Goal: Task Accomplishment & Management: Use online tool/utility

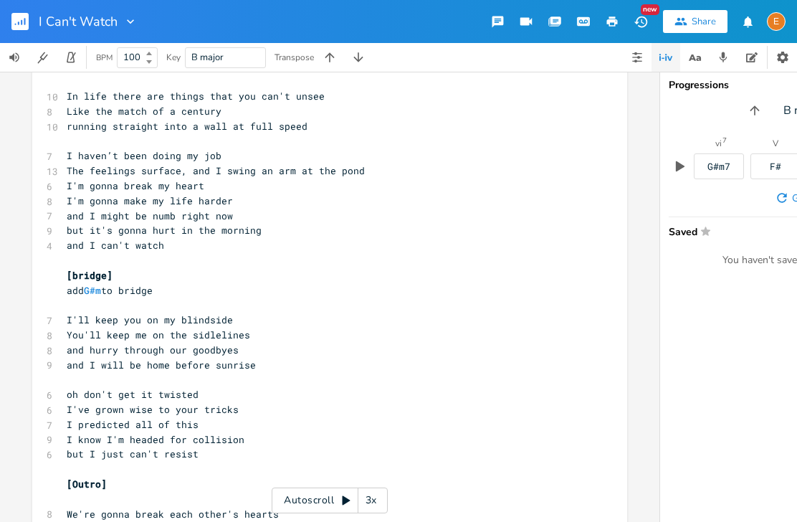
scroll to position [661, 0]
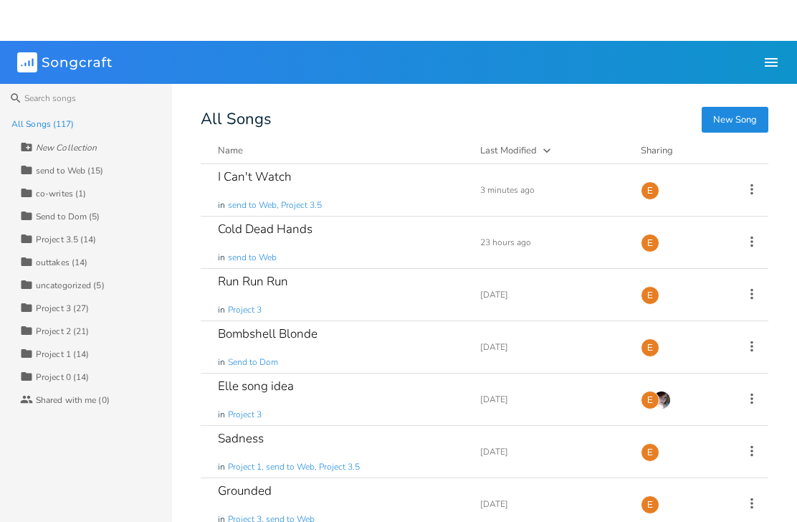
scroll to position [6, 0]
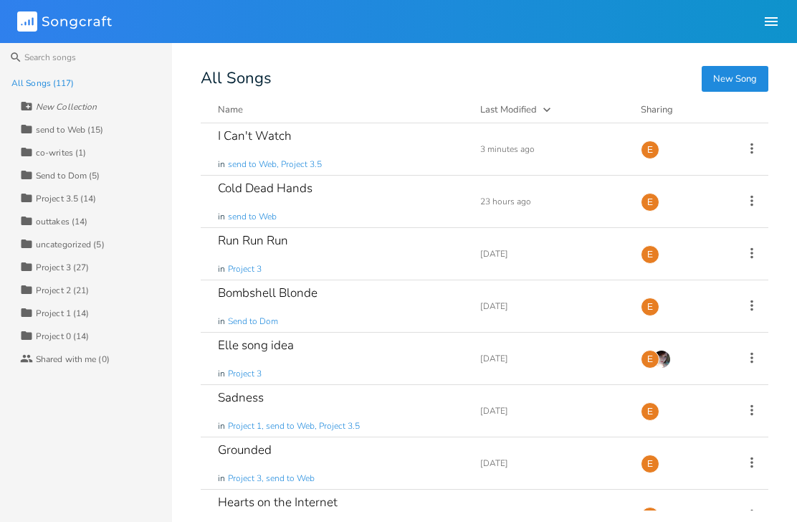
click at [410, 255] on div "Run Run Run in Project 3" at bounding box center [340, 254] width 245 height 52
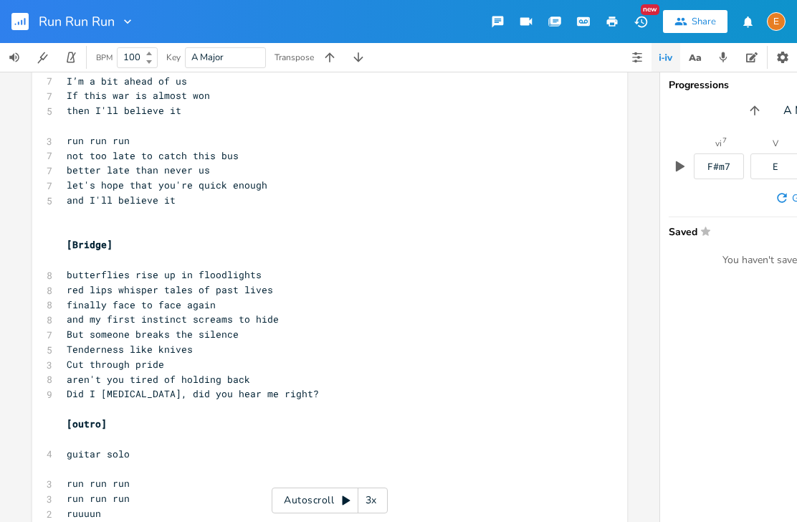
scroll to position [942, 0]
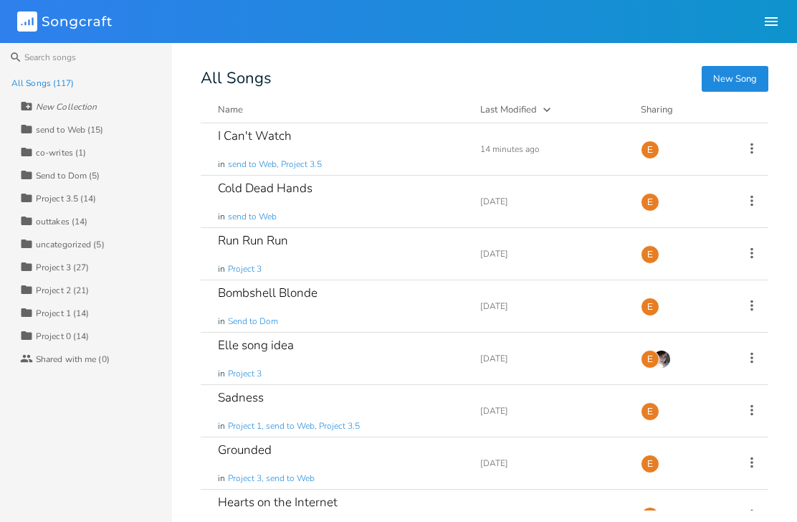
click at [393, 200] on div "Cold Dead Hands in send to Web" at bounding box center [340, 202] width 245 height 52
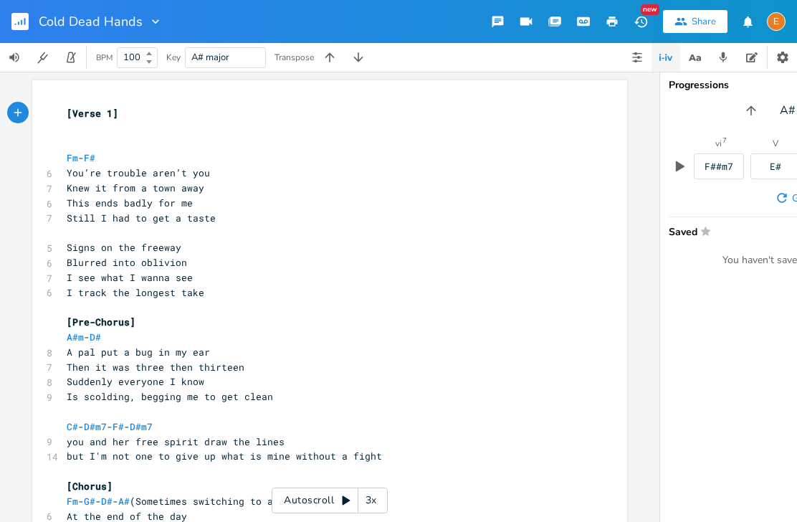
click at [367, 57] on button "button" at bounding box center [358, 57] width 29 height 29
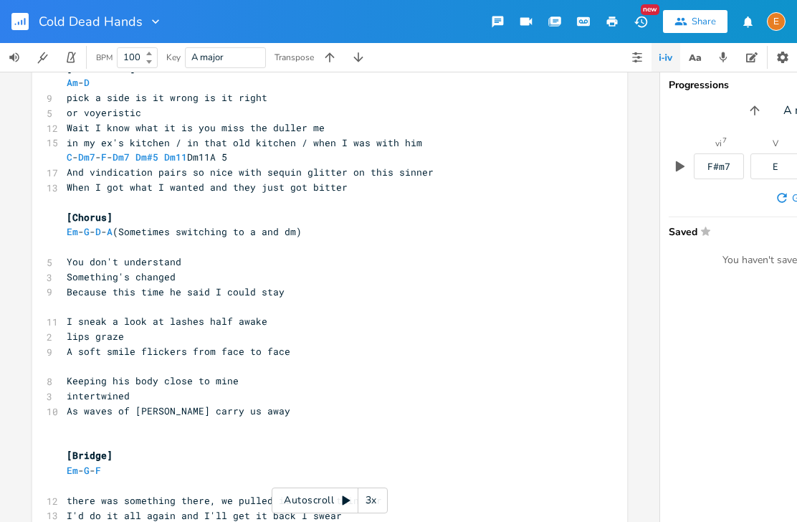
scroll to position [837, 0]
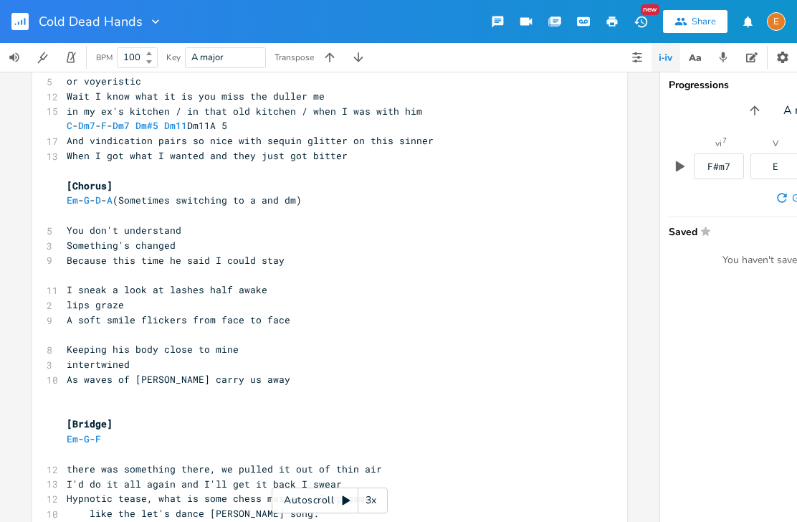
click at [377, 502] on div "3x" at bounding box center [371, 500] width 26 height 26
click at [383, 498] on div "4x" at bounding box center [371, 500] width 26 height 26
click at [372, 509] on div "5x" at bounding box center [371, 500] width 26 height 26
click at [379, 502] on div "1x" at bounding box center [371, 500] width 26 height 26
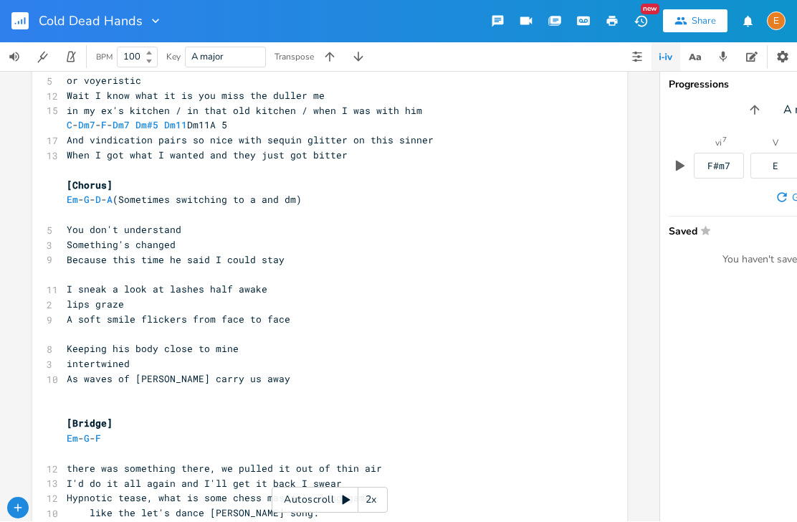
scroll to position [0, 0]
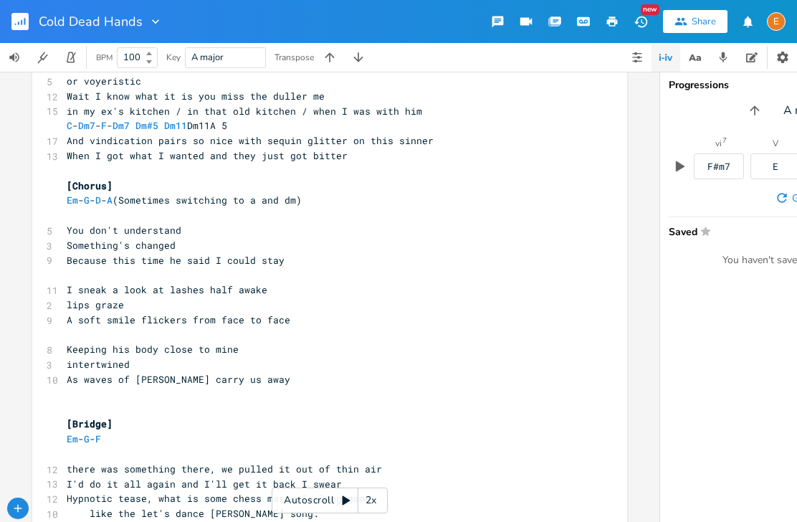
click at [340, 498] on icon at bounding box center [345, 499] width 11 height 11
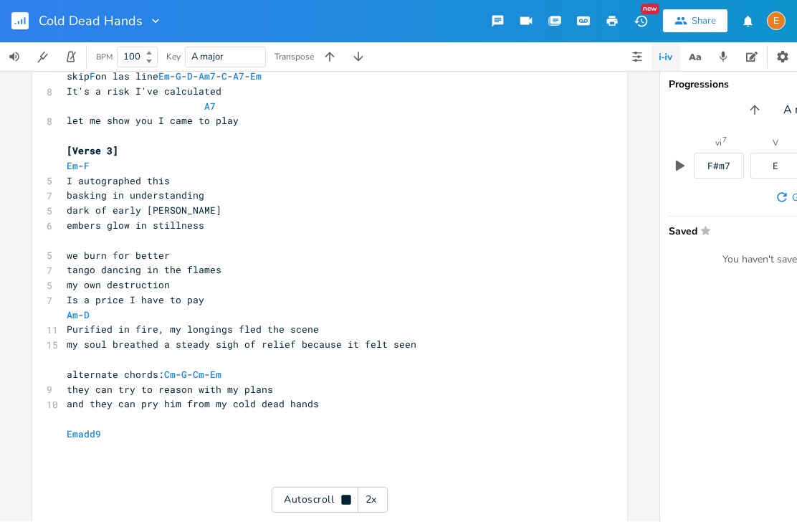
scroll to position [1290, 0]
